Goal: Information Seeking & Learning: Learn about a topic

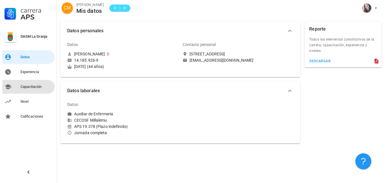
click at [25, 87] on div "Capacitación" at bounding box center [37, 86] width 32 height 5
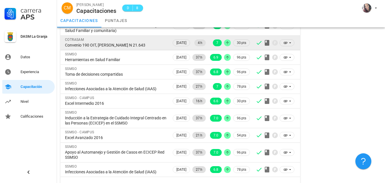
scroll to position [80, 0]
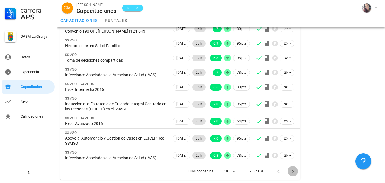
click at [292, 172] on icon "Página siguiente" at bounding box center [293, 170] width 2 height 3
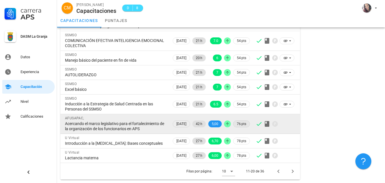
scroll to position [96, 0]
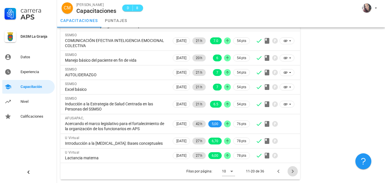
click at [291, 173] on icon "Página siguiente" at bounding box center [293, 171] width 7 height 7
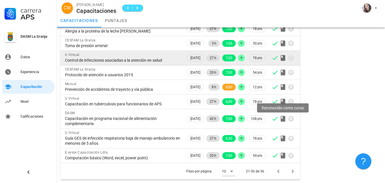
scroll to position [75, 0]
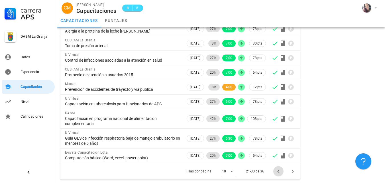
click at [278, 173] on icon "Página anterior" at bounding box center [278, 171] width 7 height 7
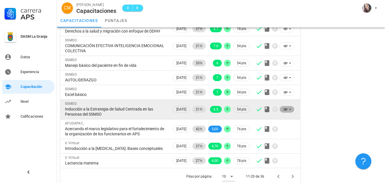
click at [291, 112] on icon at bounding box center [290, 109] width 5 height 5
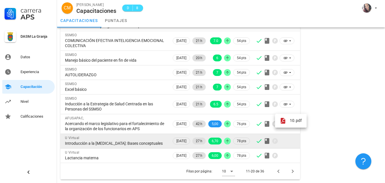
scroll to position [96, 0]
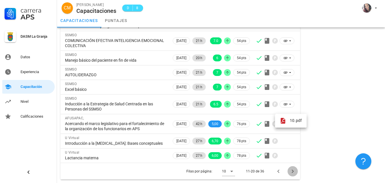
click at [294, 170] on icon "Página siguiente" at bounding box center [293, 171] width 7 height 7
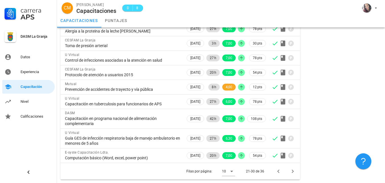
click at [335, 93] on div "Resumen Total de horas 1703" at bounding box center [344, 68] width 82 height 228
click at [292, 173] on icon "Página siguiente" at bounding box center [293, 171] width 7 height 7
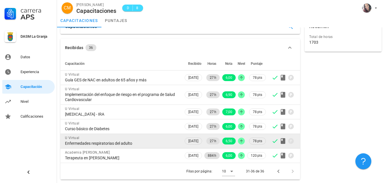
scroll to position [12, 0]
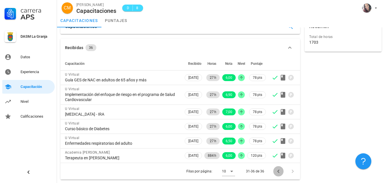
click at [278, 171] on icon "Página anterior" at bounding box center [278, 171] width 7 height 7
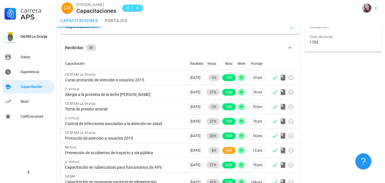
click at [278, 171] on td at bounding box center [283, 165] width 33 height 15
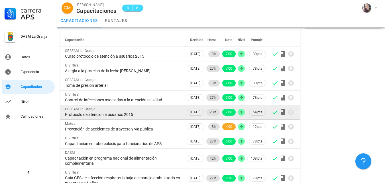
scroll to position [75, 0]
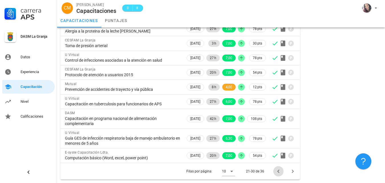
click at [279, 171] on icon "Página anterior" at bounding box center [278, 171] width 7 height 7
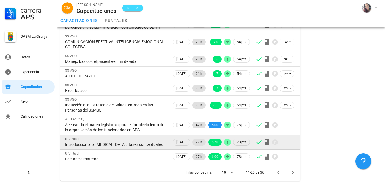
scroll to position [96, 0]
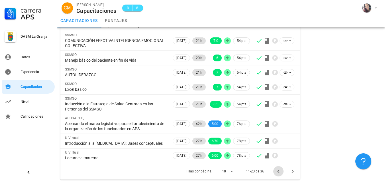
click at [278, 172] on icon "Página anterior" at bounding box center [278, 171] width 7 height 7
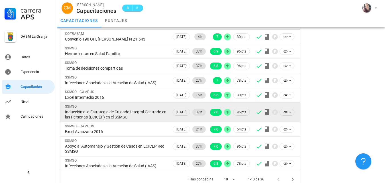
scroll to position [80, 0]
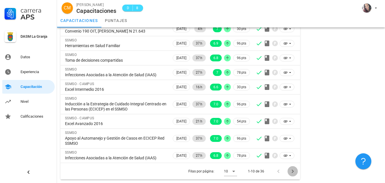
click at [294, 173] on icon "Página siguiente" at bounding box center [293, 171] width 7 height 7
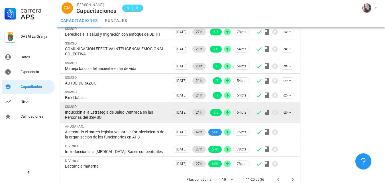
scroll to position [67, 0]
